Goal: Book appointment/travel/reservation

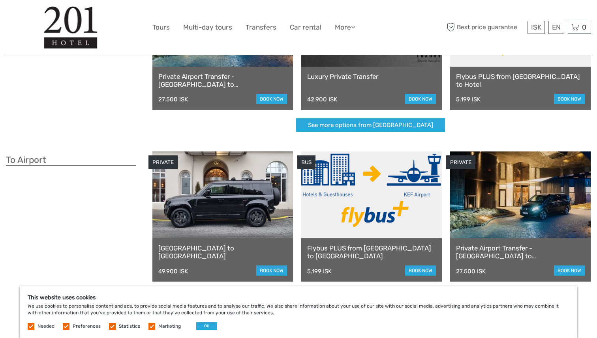
scroll to position [124, 0]
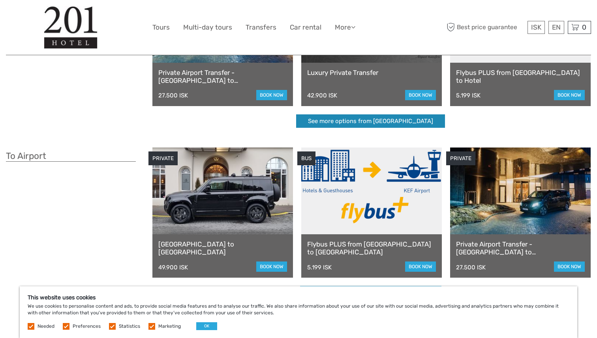
click at [331, 118] on link "See more options from [GEOGRAPHIC_DATA]" at bounding box center [370, 121] width 149 height 14
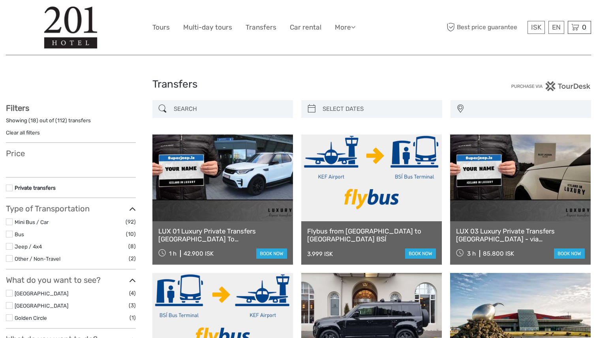
select select
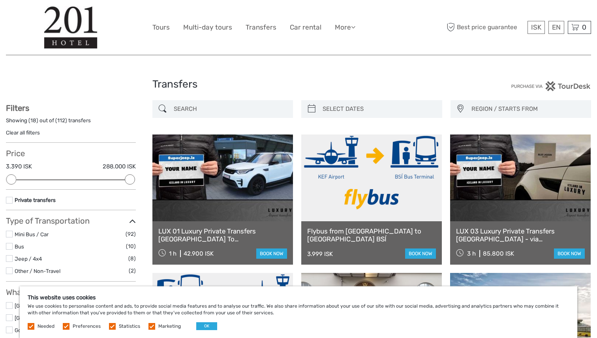
scroll to position [9, 0]
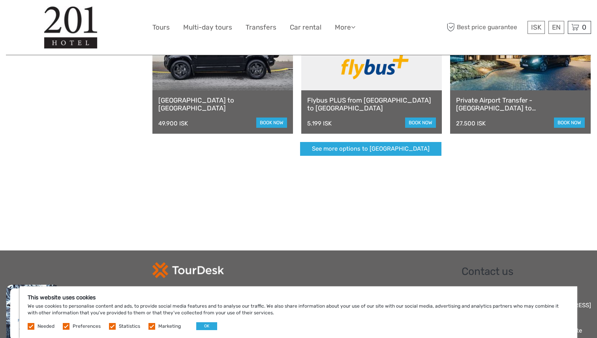
scroll to position [187, 0]
